Goal: Task Accomplishment & Management: Use online tool/utility

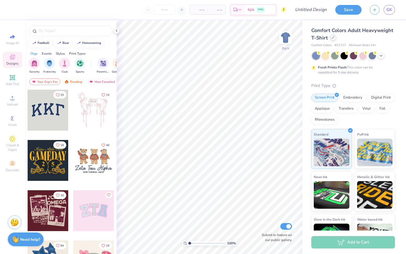
click at [335, 38] on div at bounding box center [333, 37] width 6 height 6
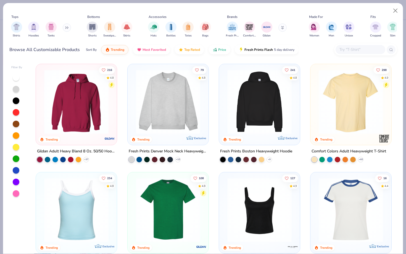
scroll to position [2, 0]
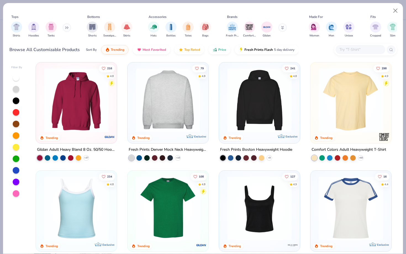
click at [180, 107] on div "216 4.8 Trending Gildan Adult Heavy Blend 8 Oz. 50/50 Hooded Sweatshirt + 37 79…" at bounding box center [214, 157] width 366 height 193
click at [167, 108] on div at bounding box center [98, 100] width 210 height 64
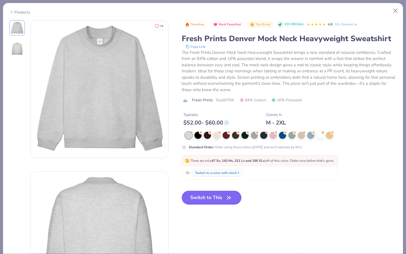
click at [228, 199] on icon "button" at bounding box center [228, 197] width 3 height 2
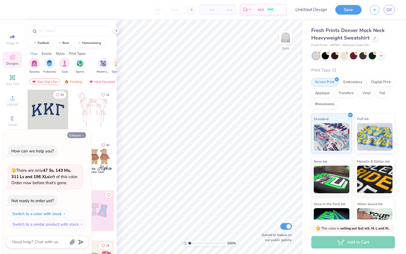
click at [79, 137] on button "Collapse" at bounding box center [76, 135] width 18 height 6
type textarea "x"
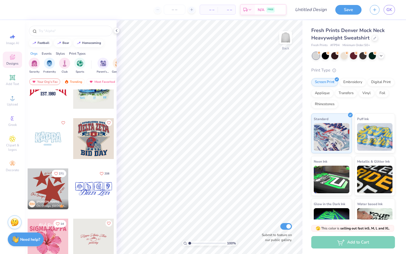
scroll to position [729, 0]
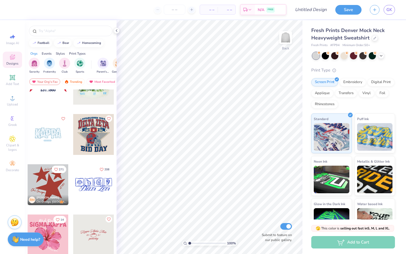
click at [50, 137] on div at bounding box center [48, 134] width 41 height 41
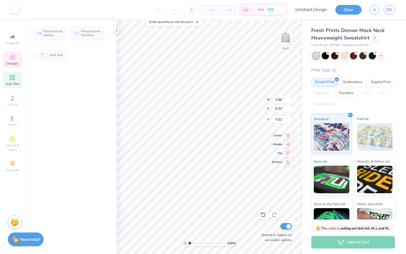
type input "2.46"
type input "0.32"
type input "7.61"
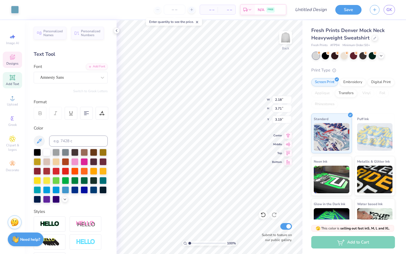
type input "3.19"
type input "2.33"
type input "3.72"
type input "3.19"
type input "2.11"
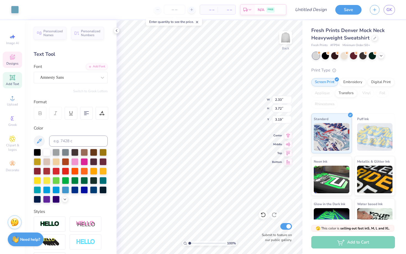
type input "3.49"
type input "3.39"
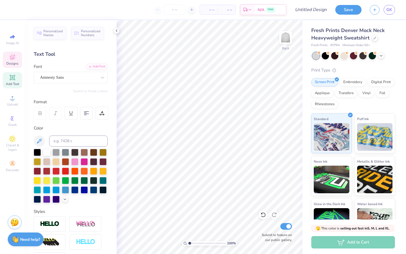
click at [15, 57] on icon at bounding box center [12, 57] width 5 height 5
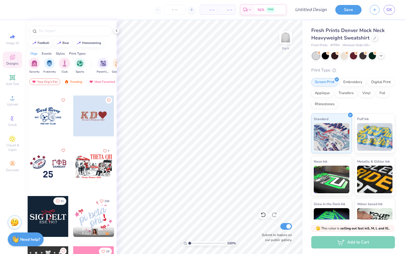
scroll to position [1350, 0]
click at [384, 52] on div "Fresh Prints Denver Mock Neck Heavyweight Sweatshirt Fresh Prints # FP94 Minimu…" at bounding box center [353, 132] width 84 height 211
click at [381, 55] on icon at bounding box center [381, 55] width 4 height 4
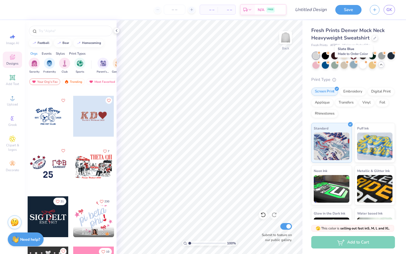
click at [355, 66] on div at bounding box center [353, 64] width 7 height 7
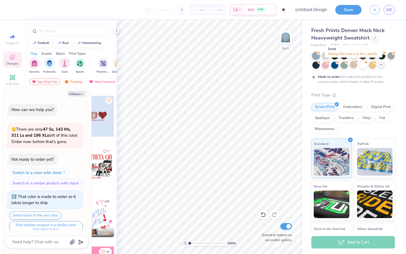
scroll to position [4, 0]
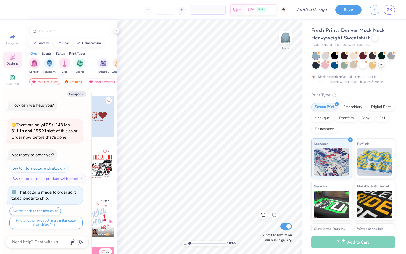
click at [323, 65] on div at bounding box center [325, 64] width 7 height 7
click at [78, 92] on button "Collapse" at bounding box center [76, 94] width 18 height 6
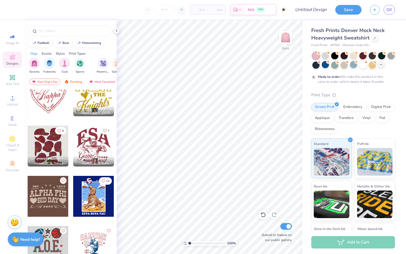
scroll to position [2527, 0]
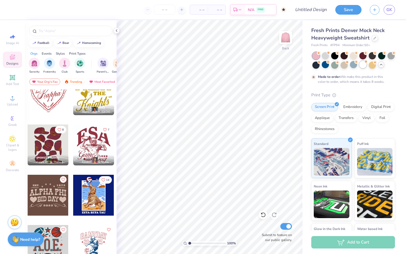
click at [364, 67] on div at bounding box center [362, 64] width 7 height 7
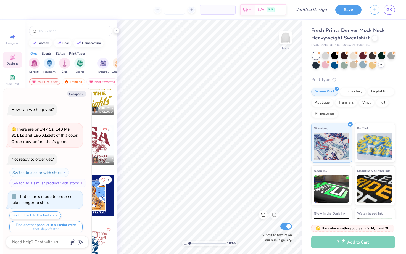
scroll to position [104, 0]
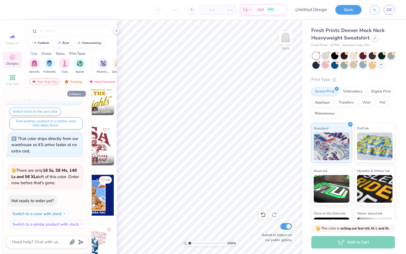
click at [83, 94] on icon "button" at bounding box center [82, 93] width 3 height 3
type textarea "x"
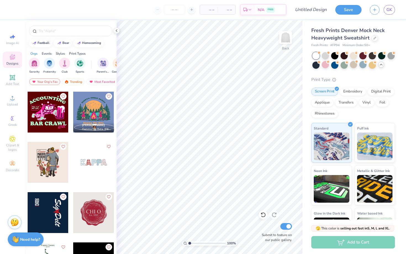
scroll to position [3918, 0]
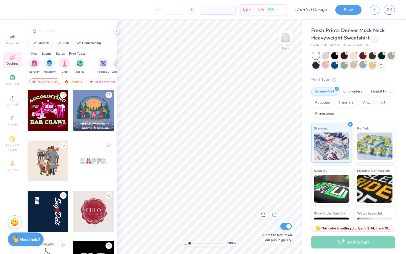
click at [100, 162] on div at bounding box center [93, 160] width 41 height 41
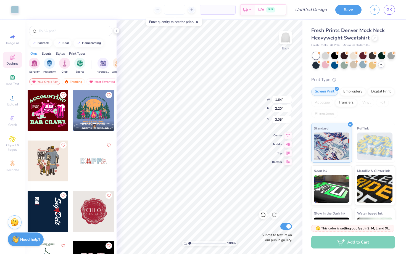
type input "1.64"
type input "2.20"
type input "3.05"
type input "1.95"
type input "3.00"
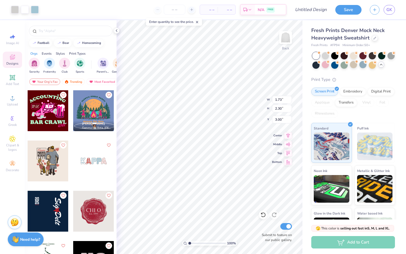
type input "1.64"
type input "2.20"
type input "3.05"
type input "4.94"
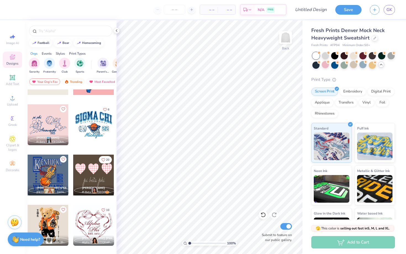
scroll to position [5629, 0]
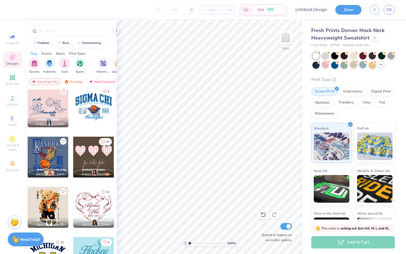
click at [105, 161] on div at bounding box center [93, 157] width 41 height 41
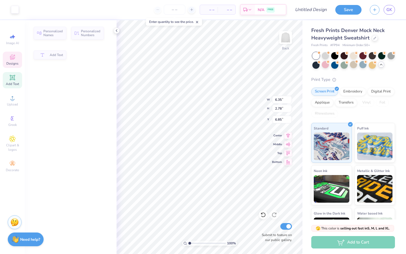
type input "6.35"
type input "2.78"
type input "6.85"
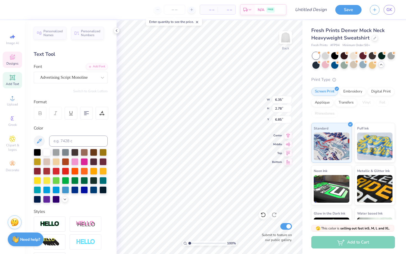
scroll to position [0, 0]
type textarea "epsilon sigma alpha"
click at [323, 66] on div at bounding box center [325, 64] width 7 height 7
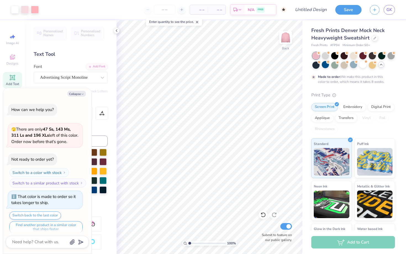
scroll to position [150, 0]
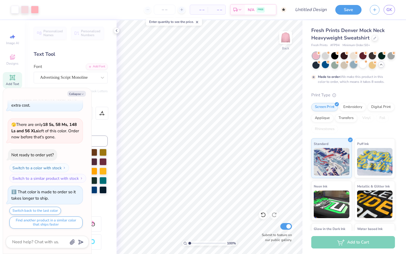
click at [352, 66] on div at bounding box center [353, 64] width 7 height 7
click at [79, 94] on button "Collapse" at bounding box center [76, 94] width 18 height 6
type textarea "x"
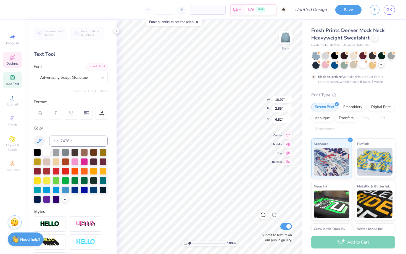
type input "6.67"
type input "3.00"
click at [13, 62] on span "Designs" at bounding box center [12, 63] width 12 height 4
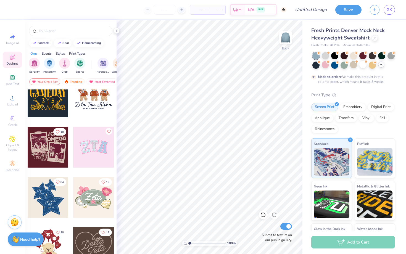
scroll to position [64, 0]
click at [101, 150] on div at bounding box center [93, 146] width 41 height 41
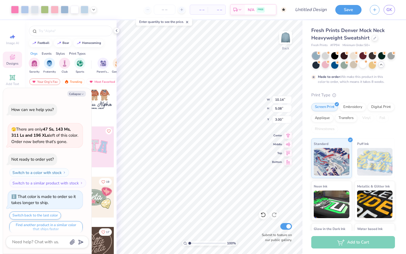
scroll to position [204, 0]
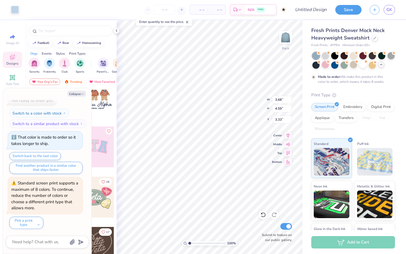
type textarea "x"
type input "3.68"
type input "4.59"
type input "3.33"
type textarea "x"
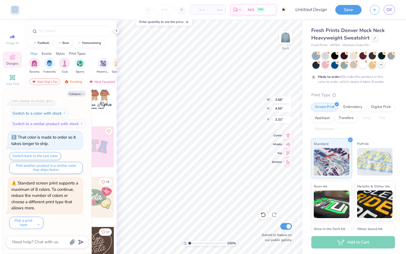
type input "9.96"
type input "4.91"
type input "3.07"
type textarea "x"
type input "10.14"
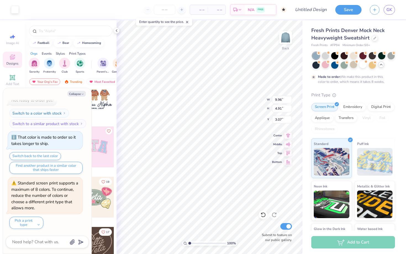
type input "5.08"
type input "3.00"
click at [116, 32] on icon at bounding box center [116, 30] width 4 height 4
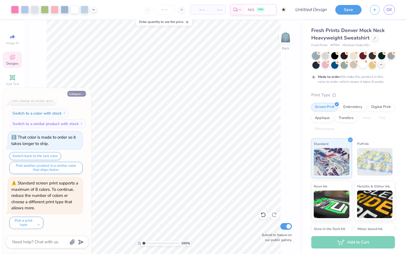
click at [77, 96] on button "Collapse" at bounding box center [76, 94] width 18 height 6
type textarea "x"
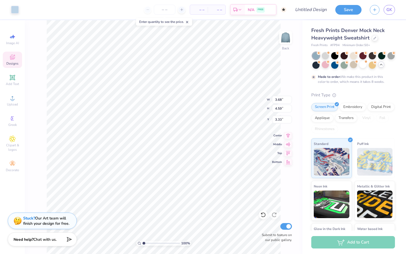
type input "3.40"
type input "9.96"
type input "4.91"
type input "3.07"
type input "3.68"
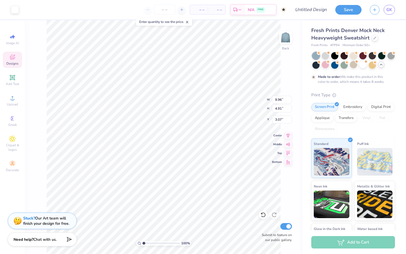
type input "4.59"
type input "3.40"
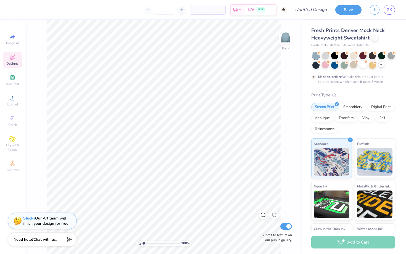
click at [13, 58] on icon at bounding box center [12, 57] width 7 height 7
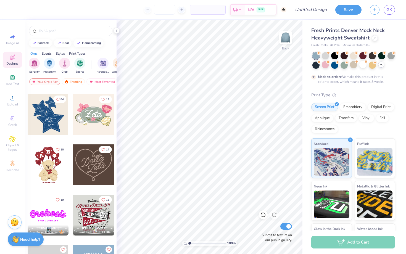
scroll to position [147, 0]
click at [291, 39] on img at bounding box center [285, 37] width 22 height 22
click at [55, 122] on div at bounding box center [48, 114] width 41 height 41
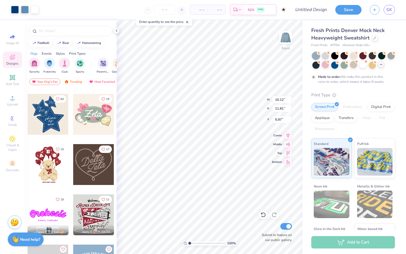
type input "5.97"
click at [363, 68] on div "Made to order: We make this product in this color to order, which means it take…" at bounding box center [353, 68] width 84 height 32
click at [361, 66] on div at bounding box center [362, 64] width 7 height 7
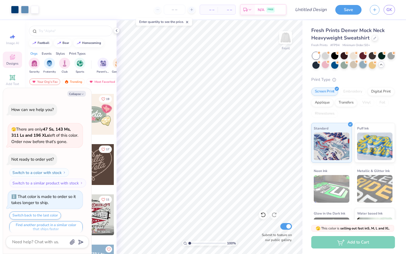
scroll to position [304, 0]
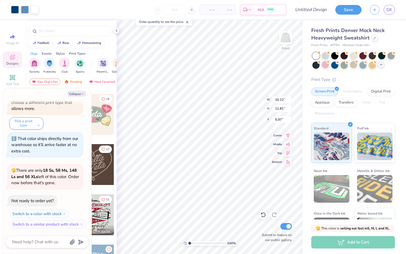
type textarea "x"
type input "11.84"
type input "13.82"
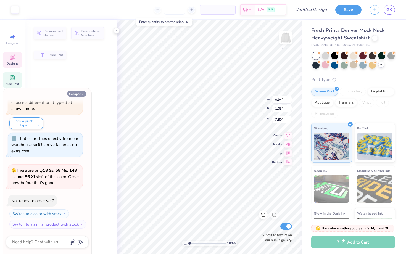
type textarea "x"
type input "0.94"
type input "1.03"
type input "7.80"
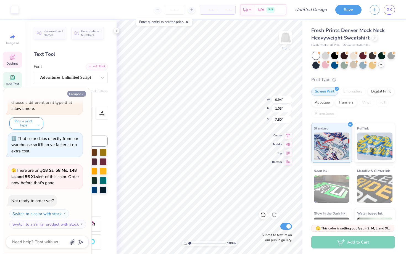
click at [83, 96] on button "Collapse" at bounding box center [76, 94] width 18 height 6
type textarea "x"
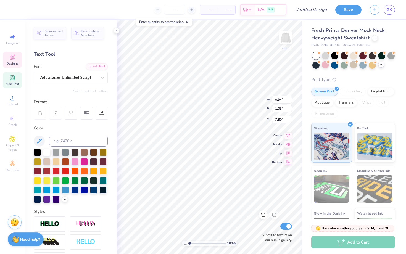
type input "0.95"
type input "1.01"
type textarea "GWU"
click at [244, 106] on div "100 % Front W 0.95 0.95 " H 1.01 1.01 " Y 7.80 7.80 " Center Middle Top Bottom …" at bounding box center [209, 137] width 186 height 234
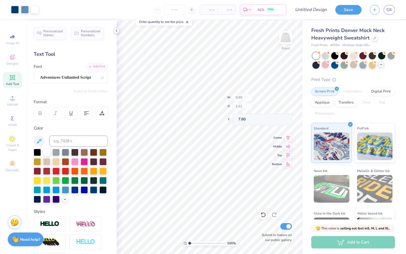
type input "4.70"
type input "4.74"
type input "5.99"
click at [118, 31] on icon at bounding box center [116, 30] width 4 height 4
type input "7.56"
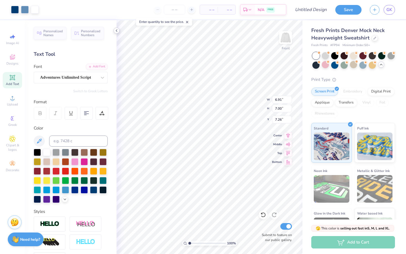
type input "2.86"
type input "1.65"
type input "7.56"
type input "2.00"
type input "1.16"
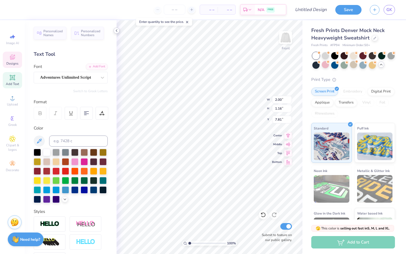
type input "7.80"
type input "1.76"
type input "1.11"
type input "9.84"
type textarea "sisterhood"
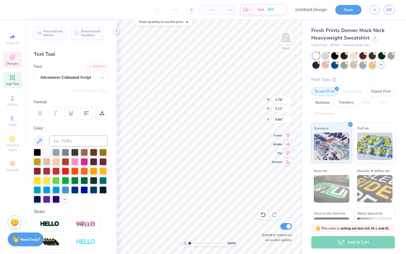
scroll to position [0, 1]
type input "6.91"
type input "7.00"
type input "7.26"
click at [260, 225] on div "100 % Front Submit to feature on our public gallery." at bounding box center [209, 137] width 186 height 234
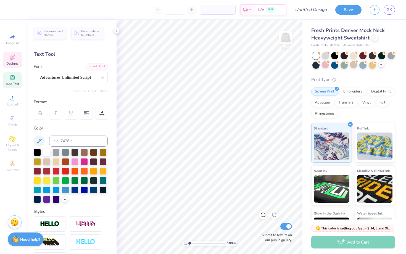
click at [12, 59] on icon at bounding box center [12, 58] width 4 height 4
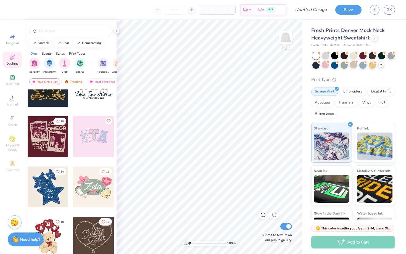
scroll to position [105, 0]
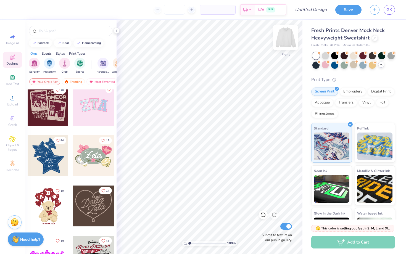
click at [287, 41] on img at bounding box center [285, 37] width 22 height 22
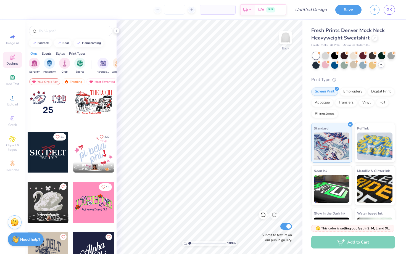
scroll to position [1416, 0]
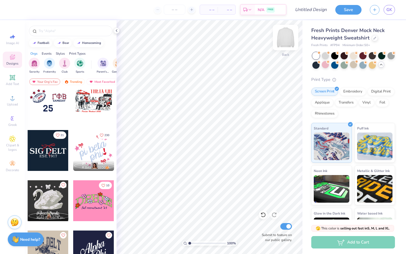
click at [285, 38] on img at bounding box center [285, 37] width 22 height 22
click at [94, 150] on div at bounding box center [93, 150] width 41 height 41
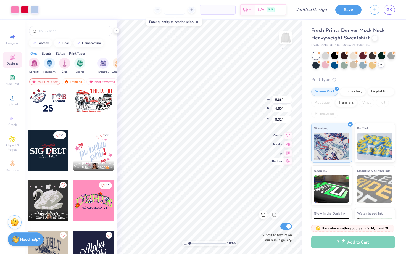
type input "8.02"
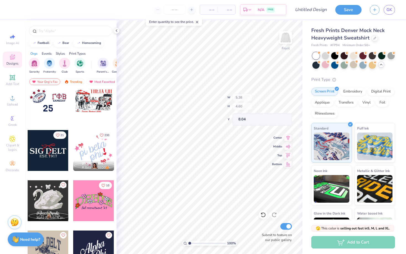
type input "8.04"
click at [281, 48] on div "Front" at bounding box center [285, 41] width 13 height 20
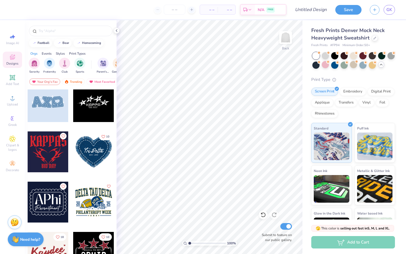
scroll to position [1859, 0]
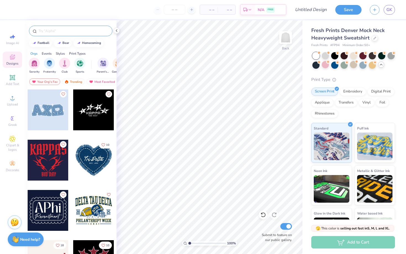
click at [81, 34] on div at bounding box center [70, 31] width 83 height 10
click at [82, 33] on input "text" at bounding box center [73, 31] width 71 height 6
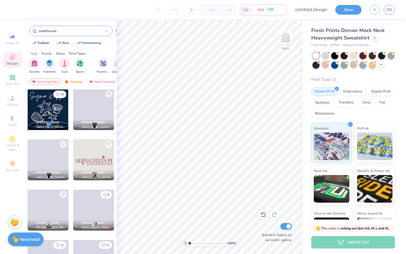
scroll to position [362, 0]
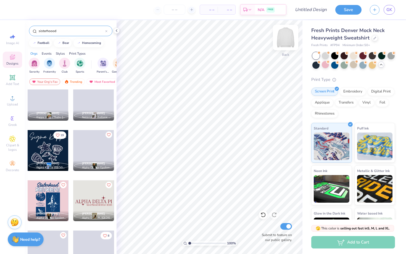
type input "sisterhoood"
click at [284, 39] on img at bounding box center [285, 37] width 22 height 22
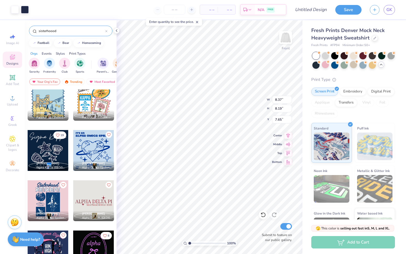
type input "7.65"
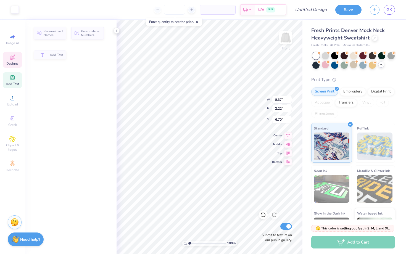
type input "2.22"
type input "6.70"
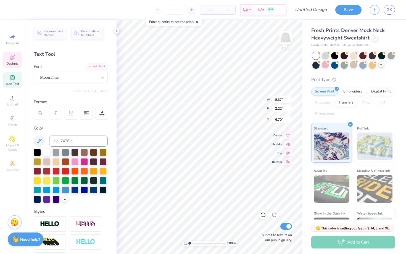
type textarea "E"
click at [83, 189] on div at bounding box center [84, 189] width 7 height 7
type textarea "epsion sigma aphoa"
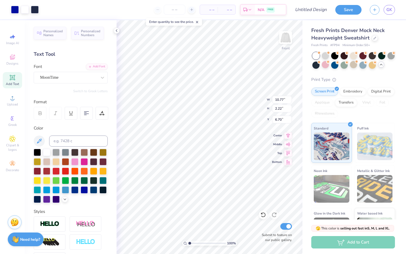
type input "10.77"
type input "8.13"
type input "6.77"
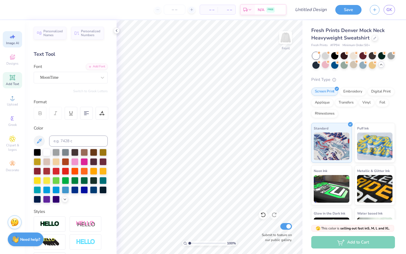
click at [15, 44] on span "Image AI" at bounding box center [12, 43] width 13 height 4
select select "4"
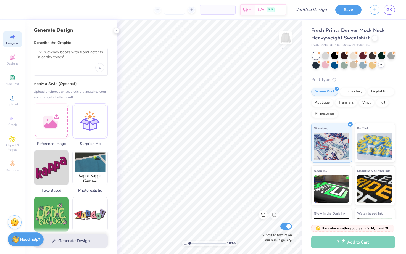
click at [61, 63] on div at bounding box center [71, 62] width 74 height 28
click at [61, 51] on textarea at bounding box center [70, 57] width 67 height 14
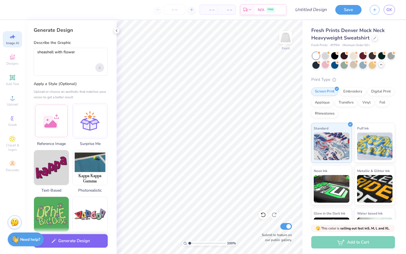
click at [99, 68] on icon "Upload image" at bounding box center [100, 68] width 2 height 2
click at [88, 52] on textarea "sheashell with flower" at bounding box center [70, 57] width 67 height 14
click at [45, 51] on textarea "sheashell with flower" at bounding box center [70, 57] width 67 height 14
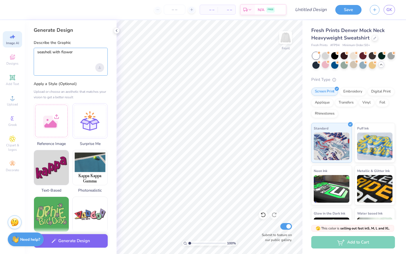
type textarea "seashell with flower"
click at [95, 65] on div "Upload image" at bounding box center [99, 67] width 9 height 9
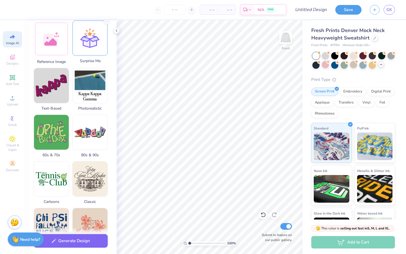
scroll to position [0, 0]
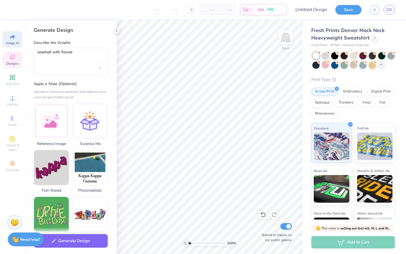
click at [9, 63] on span "Designs" at bounding box center [12, 63] width 12 height 4
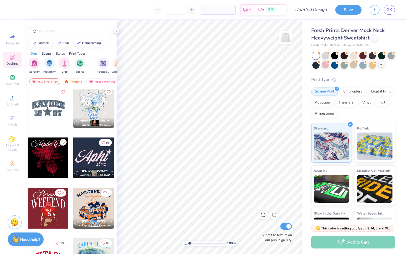
scroll to position [563, 0]
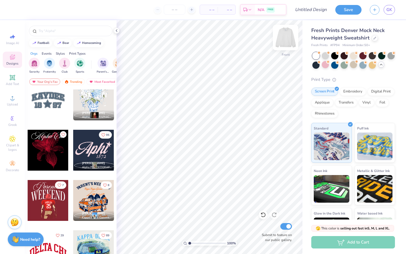
click at [285, 41] on img at bounding box center [285, 37] width 22 height 22
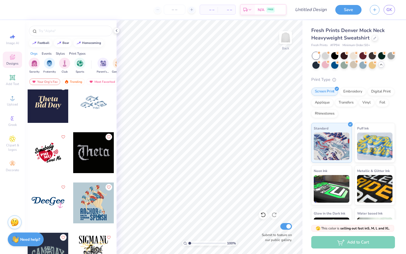
scroll to position [2820, 0]
click at [285, 37] on img at bounding box center [285, 37] width 22 height 22
click at [95, 103] on div at bounding box center [93, 102] width 41 height 41
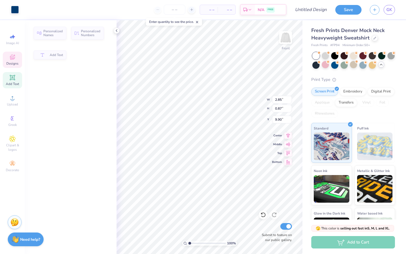
type input "2.85"
type input "0.87"
type input "9.90"
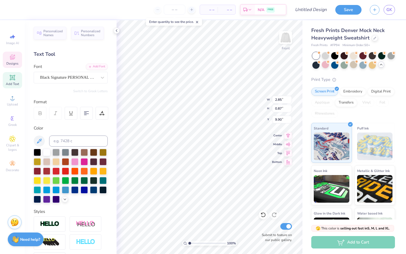
scroll to position [0, 2]
type textarea "sistehood retreat"
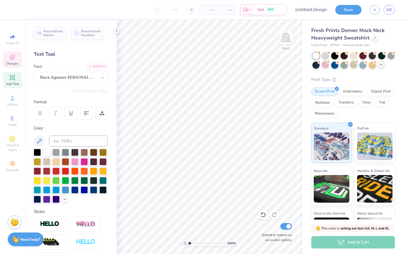
click at [11, 61] on span "Designs" at bounding box center [12, 63] width 12 height 4
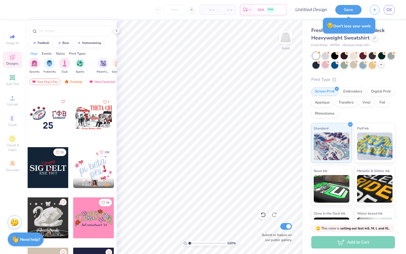
scroll to position [1410, 0]
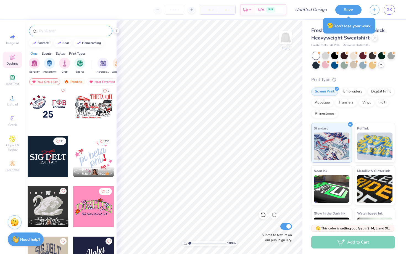
click at [77, 32] on input "text" at bounding box center [73, 31] width 71 height 6
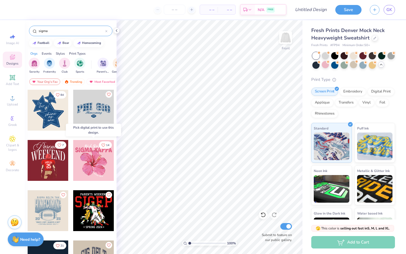
scroll to position [17, 0]
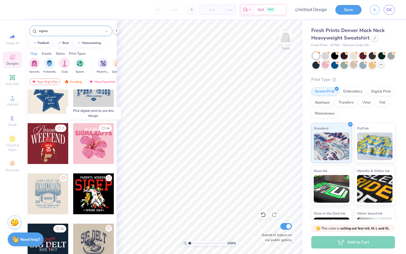
type input "sigma"
click at [101, 147] on div at bounding box center [93, 143] width 41 height 41
click at [95, 140] on div at bounding box center [93, 143] width 41 height 41
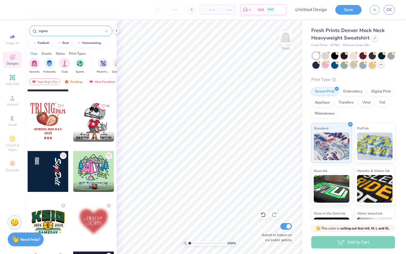
scroll to position [412, 0]
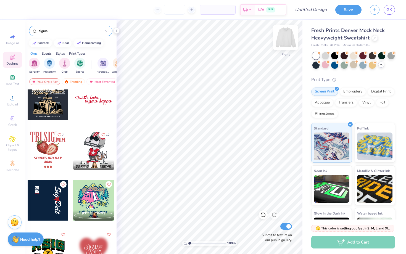
click at [289, 43] on img at bounding box center [285, 37] width 22 height 22
click at [103, 101] on div at bounding box center [93, 99] width 41 height 41
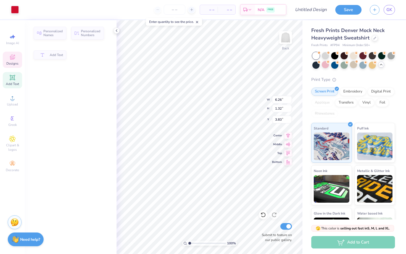
type input "6.26"
type input "1.32"
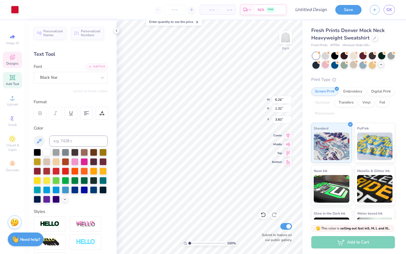
type input "3.68"
type textarea "E"
type textarea "epsilon sigma alpha"
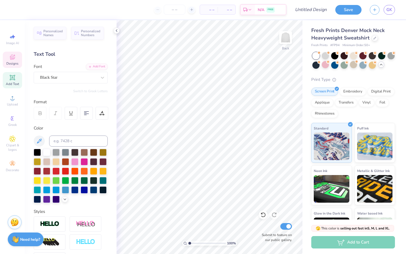
click at [18, 59] on div "Designs" at bounding box center [12, 60] width 19 height 16
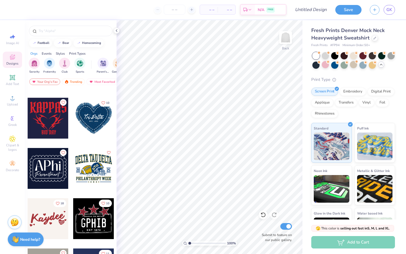
scroll to position [1900, 0]
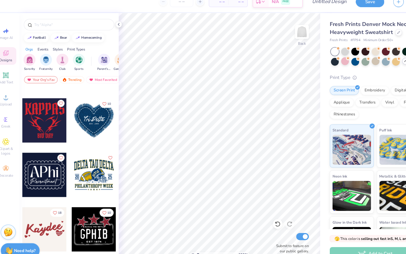
click at [101, 116] on div at bounding box center [93, 119] width 41 height 41
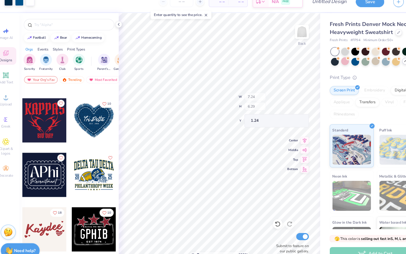
type input "1.24"
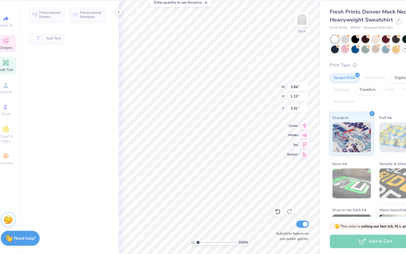
type input "3.50"
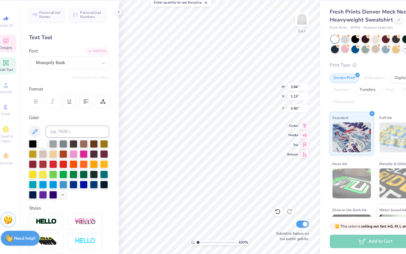
scroll to position [0, 0]
type textarea "T"
type textarea "E"
type input "0.84"
type input "0.86"
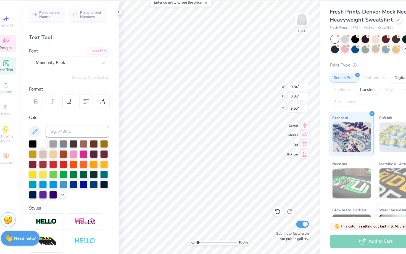
type input "3.48"
paste textarea
type textarea "E SA"
type input "1.69"
type input "0.22"
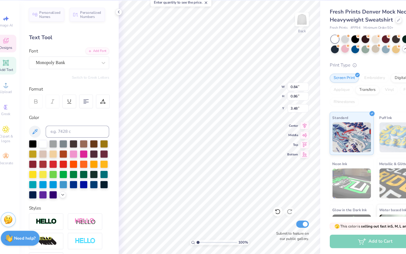
type input "4.86"
type input "2.38"
type input "1.01"
type input "3.41"
type input "7.24"
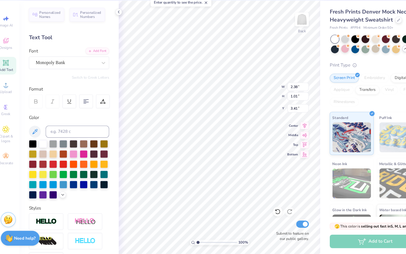
type input "6.29"
type input "1.24"
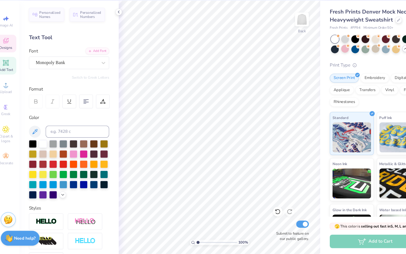
click at [12, 59] on icon at bounding box center [12, 58] width 4 height 4
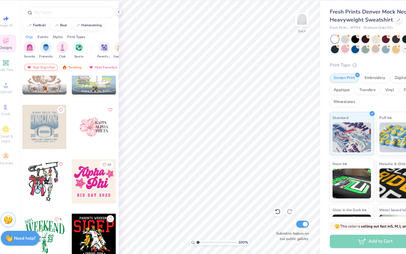
scroll to position [1079, 0]
click at [284, 38] on img at bounding box center [285, 37] width 22 height 22
click at [286, 38] on img at bounding box center [285, 37] width 22 height 22
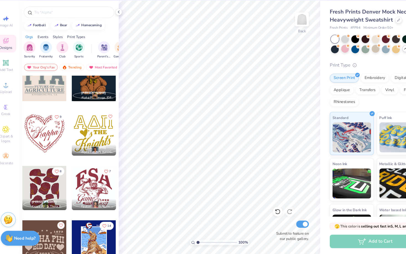
scroll to position [2479, 0]
click at [49, 144] on div at bounding box center [48, 143] width 41 height 41
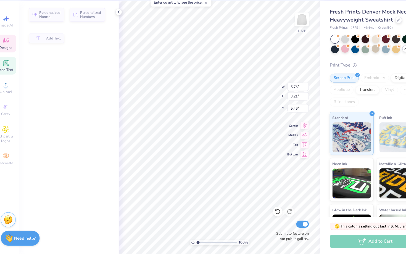
type input "5.76"
type input "3.21"
type input "5.46"
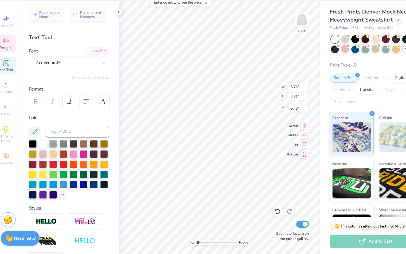
type textarea "ESA"
type input "8.48"
type input "8.15"
type input "3.00"
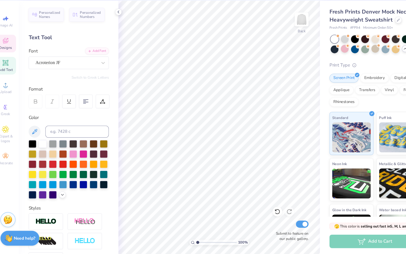
click at [12, 58] on icon at bounding box center [12, 57] width 5 height 5
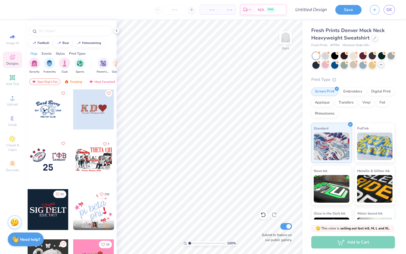
scroll to position [1357, 0]
click at [363, 63] on div at bounding box center [362, 64] width 7 height 7
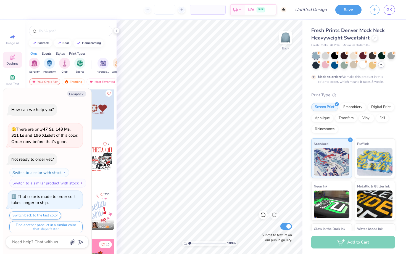
scroll to position [349, 0]
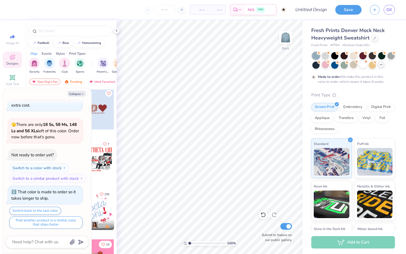
click at [380, 65] on icon at bounding box center [381, 64] width 4 height 4
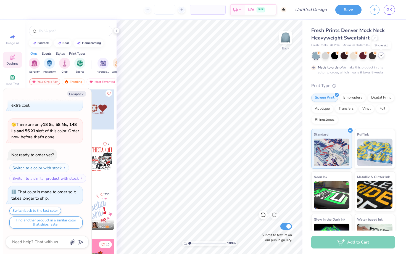
click at [381, 54] on icon at bounding box center [381, 55] width 4 height 4
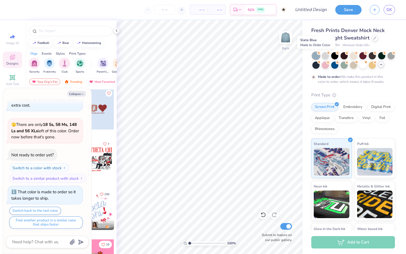
click at [315, 56] on div at bounding box center [315, 55] width 7 height 7
click at [316, 55] on div at bounding box center [315, 55] width 7 height 7
click at [80, 90] on div "Collapse How can we help you? 🫣 There are only 47 Ss, 143 Ms, 311 Ls and 196 XL…" at bounding box center [47, 171] width 88 height 166
click at [80, 98] on div "Collapse How can we help you? 🫣 There are only 47 Ss, 143 Ms, 311 Ls and 196 XL…" at bounding box center [47, 171] width 88 height 166
click at [80, 95] on button "Collapse" at bounding box center [76, 94] width 18 height 6
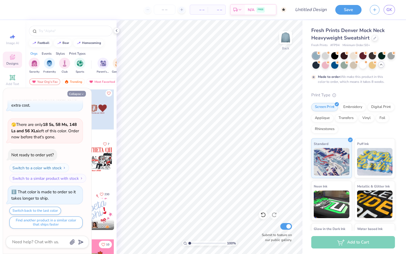
type textarea "x"
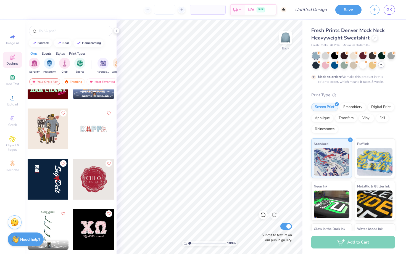
scroll to position [3954, 0]
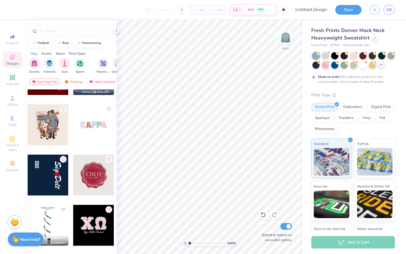
click at [102, 120] on div at bounding box center [93, 124] width 41 height 41
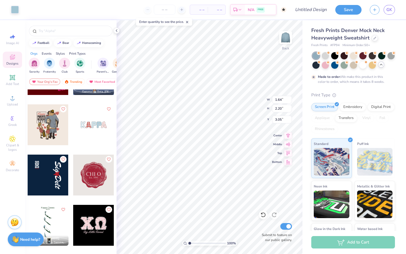
type input "1.64"
type input "2.20"
type input "3.05"
type input "9.11"
type input "2.22"
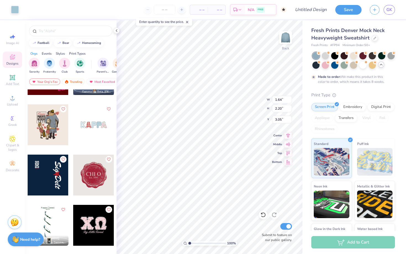
type input "3.04"
type input "1.95"
type input "2.20"
type input "3.05"
